Goal: Transaction & Acquisition: Obtain resource

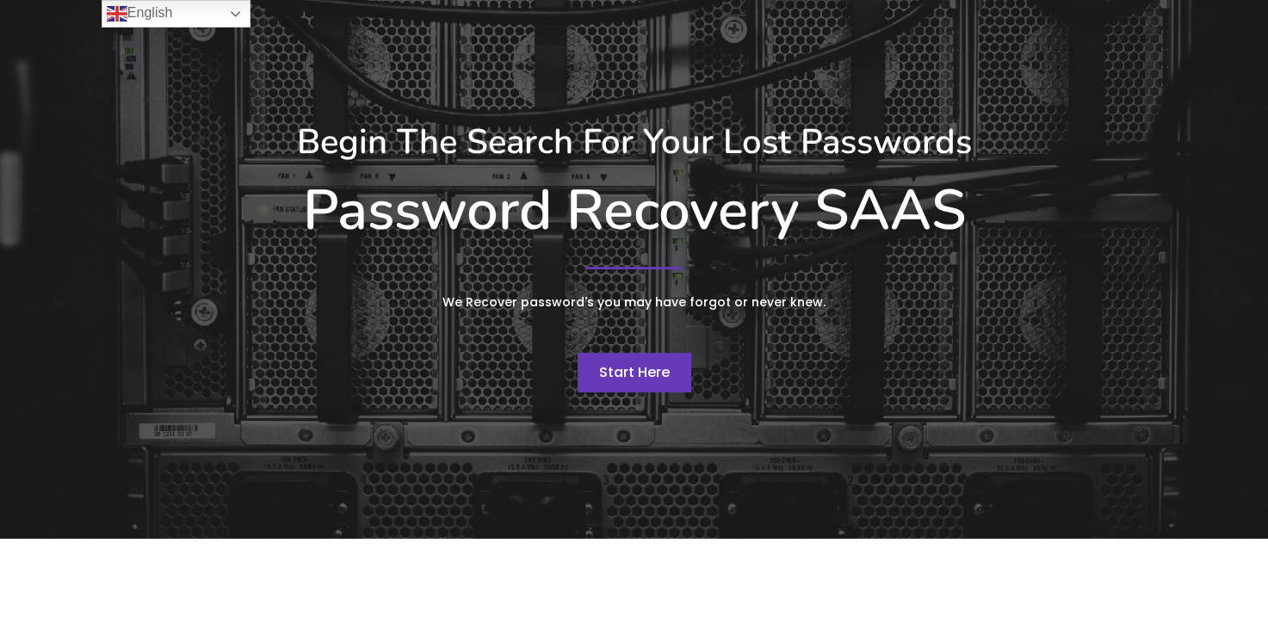
scroll to position [86, 0]
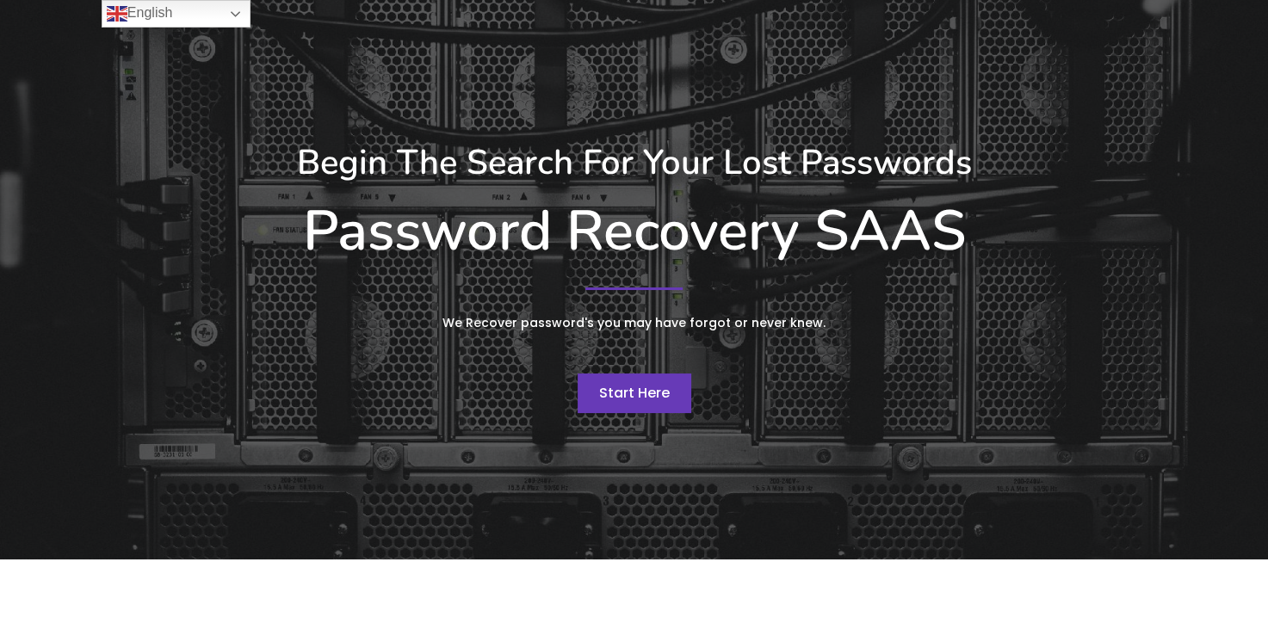
click at [634, 396] on span "Start Here" at bounding box center [634, 393] width 71 height 20
click at [241, 13] on link "English" at bounding box center [176, 14] width 149 height 28
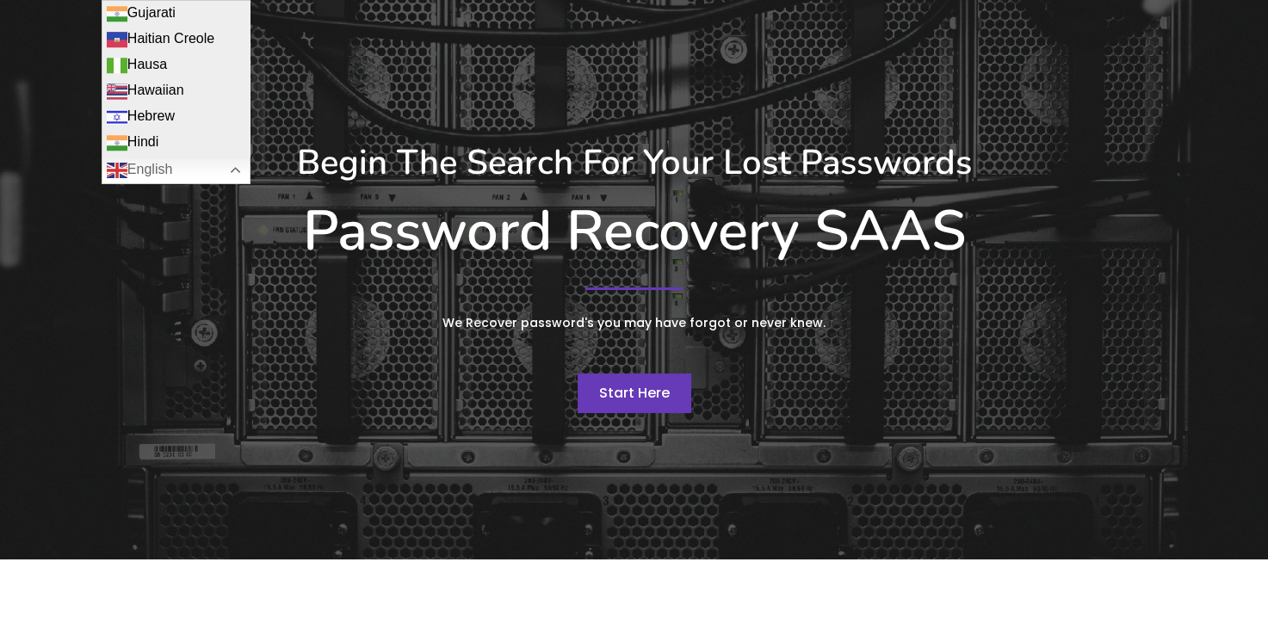
scroll to position [861, 0]
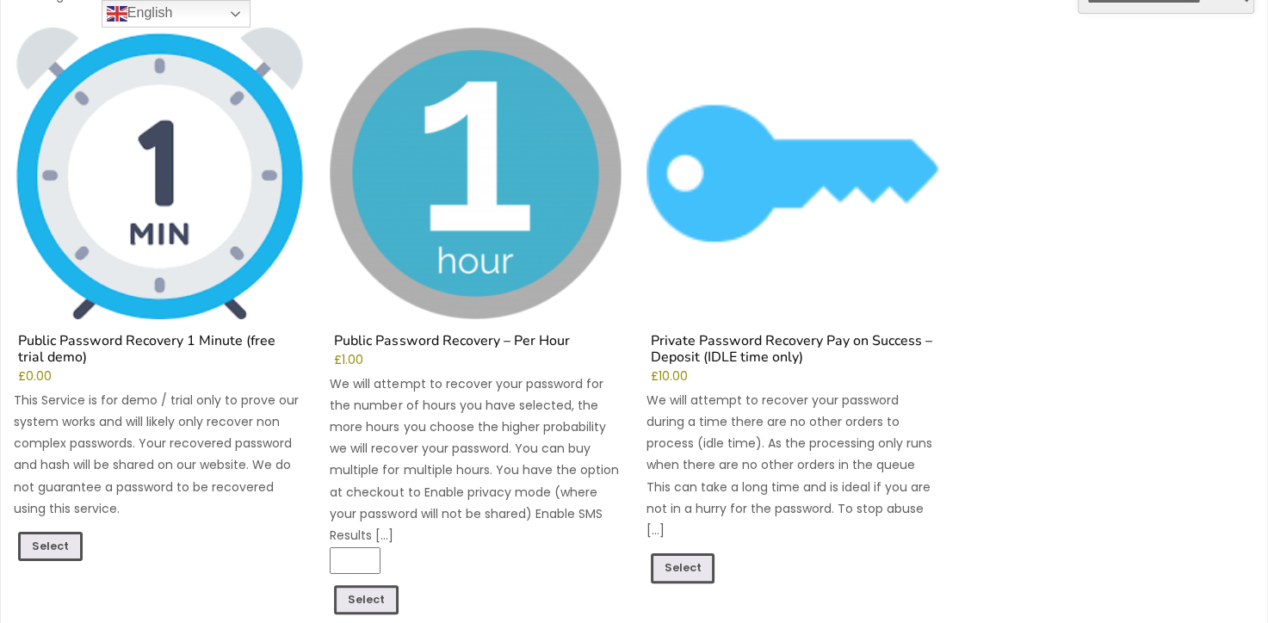
scroll to position [258, 0]
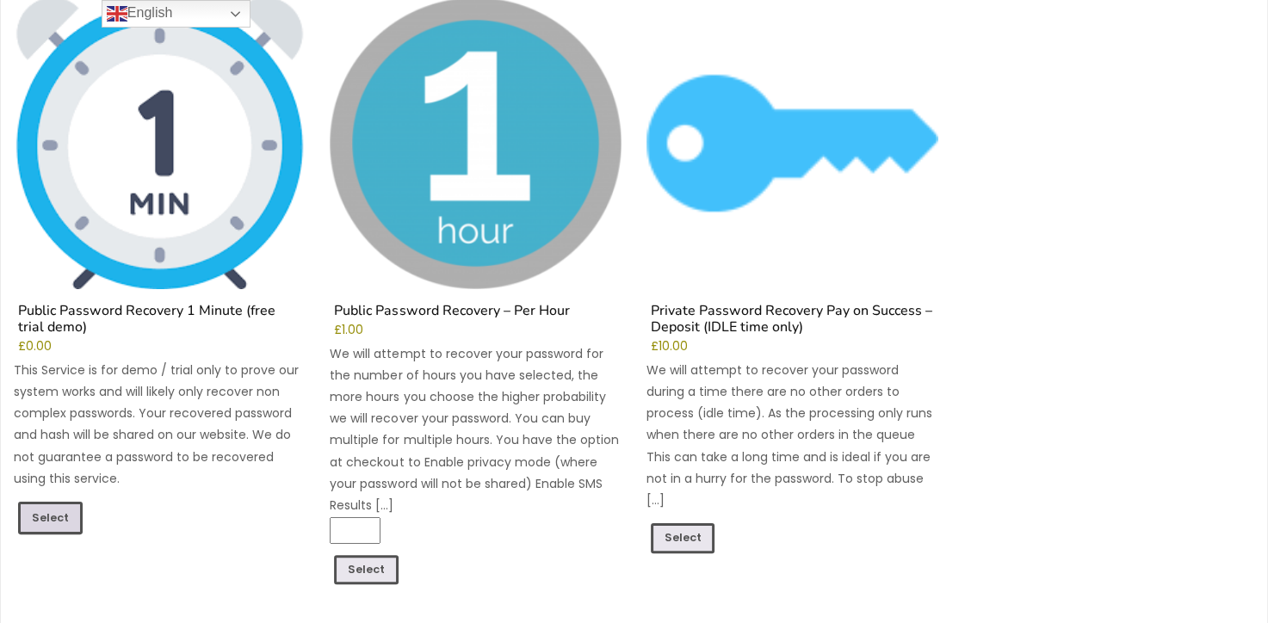
click at [65, 512] on link "Select" at bounding box center [50, 518] width 65 height 33
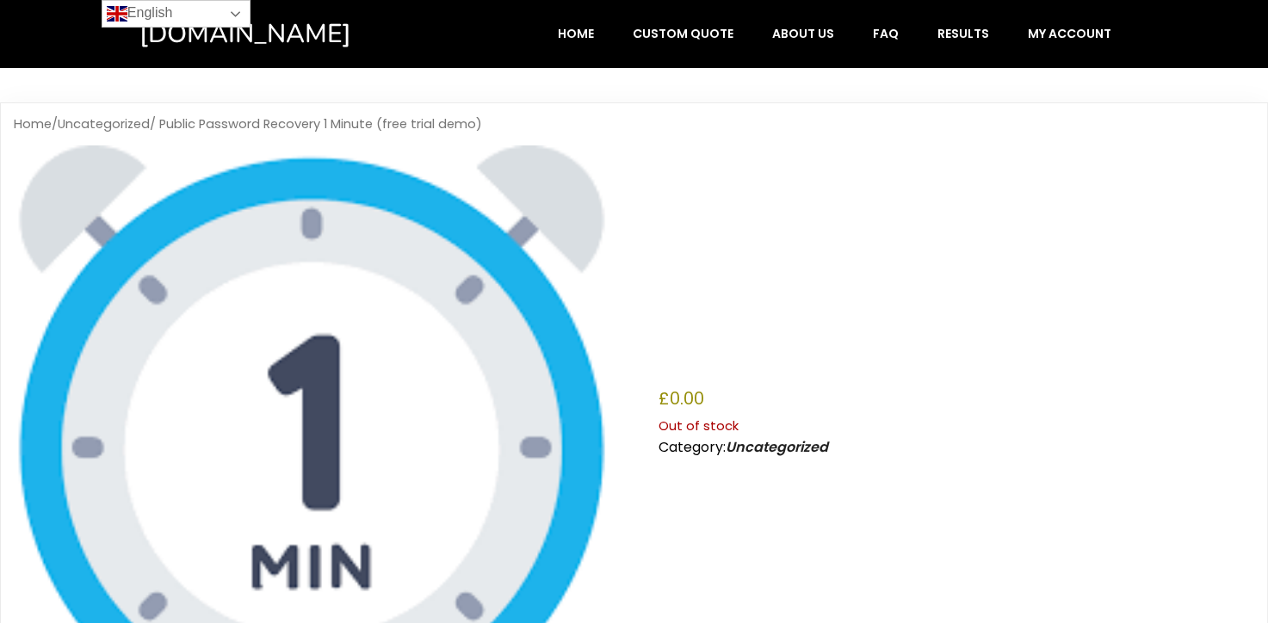
click at [207, 10] on link "English" at bounding box center [176, 14] width 149 height 28
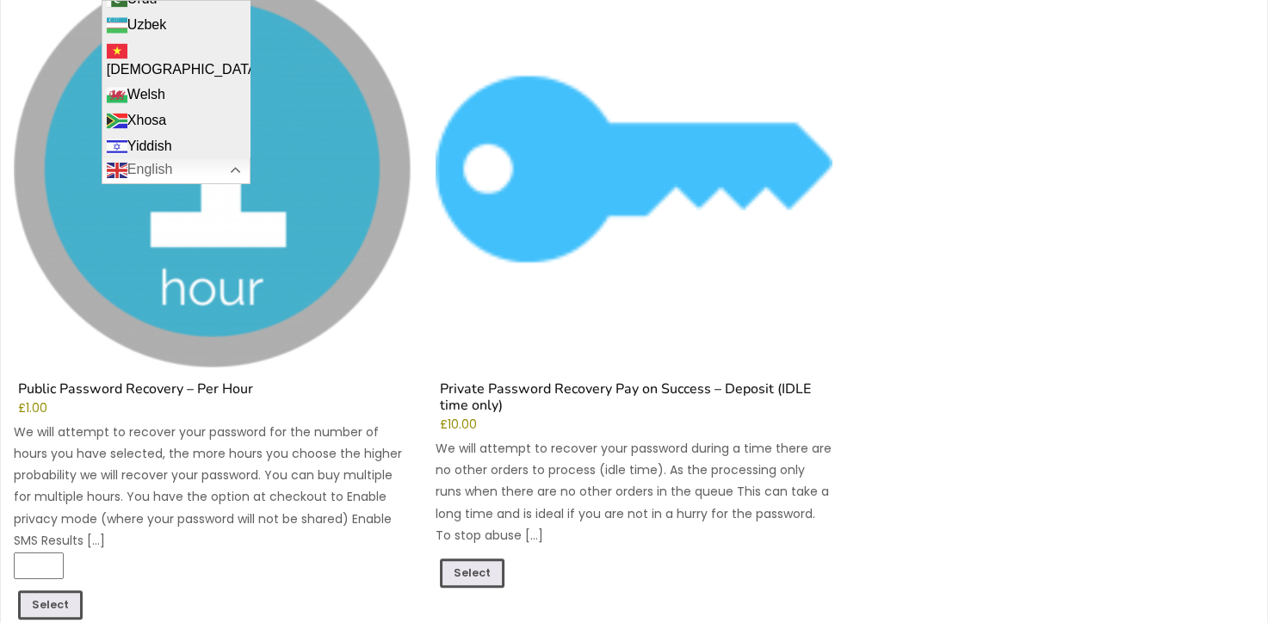
scroll to position [1291, 0]
